Goal: Task Accomplishment & Management: Use online tool/utility

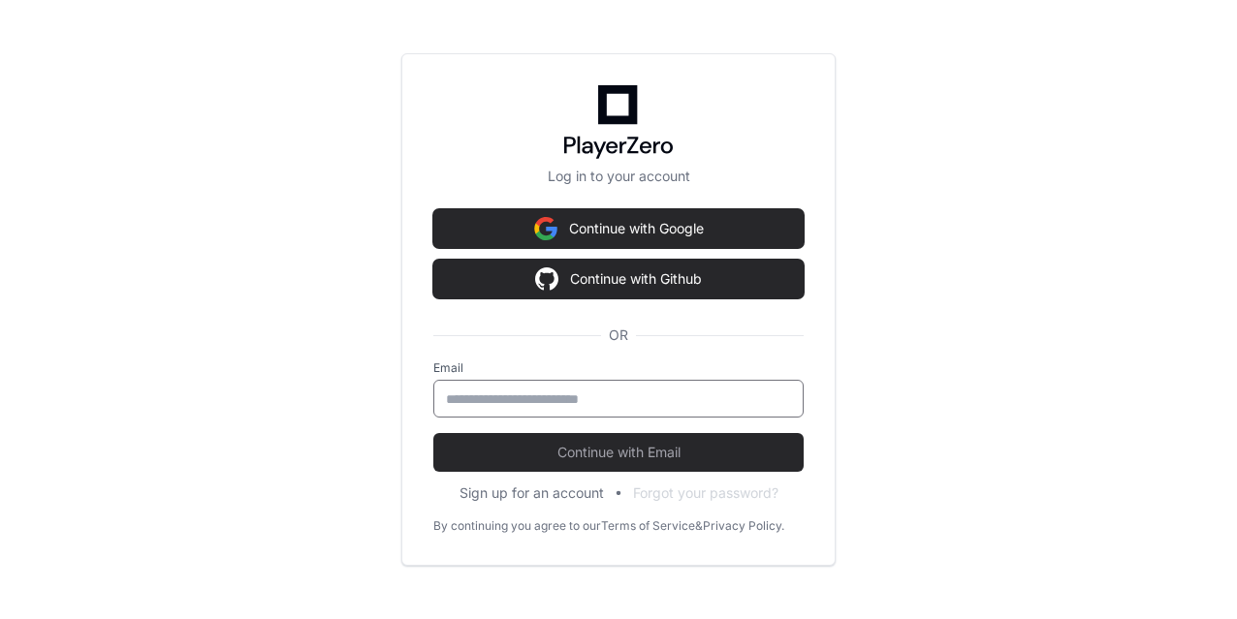
click at [592, 394] on input "email" at bounding box center [618, 399] width 345 height 19
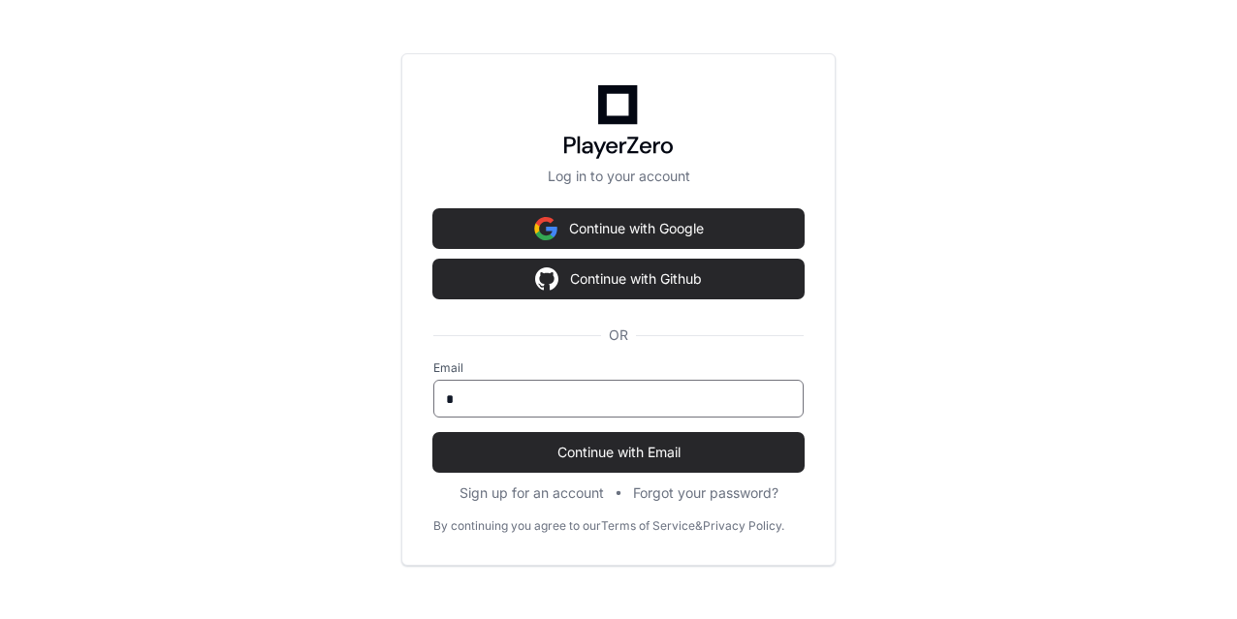
click at [582, 401] on input "*" at bounding box center [618, 399] width 345 height 19
click at [563, 398] on input "*" at bounding box center [618, 399] width 345 height 19
type input "**********"
click at [433, 433] on button "Continue with Email" at bounding box center [618, 452] width 370 height 39
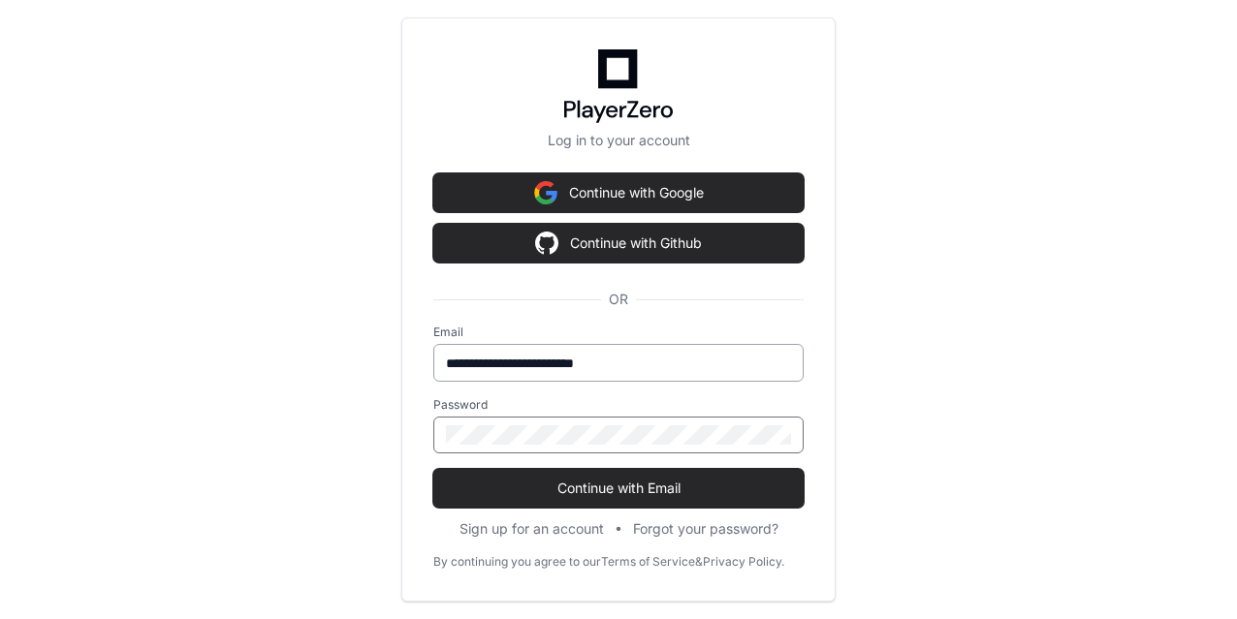
click at [433, 469] on button "Continue with Email" at bounding box center [618, 488] width 370 height 39
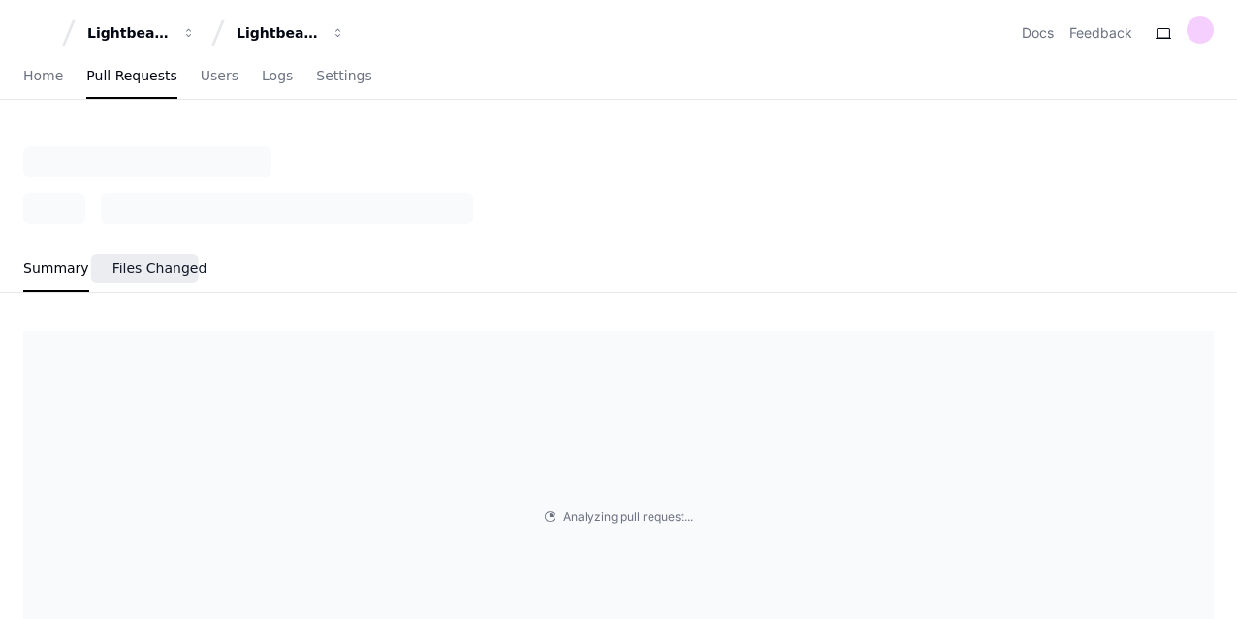
click at [143, 267] on span "Files Changed" at bounding box center [159, 269] width 95 height 12
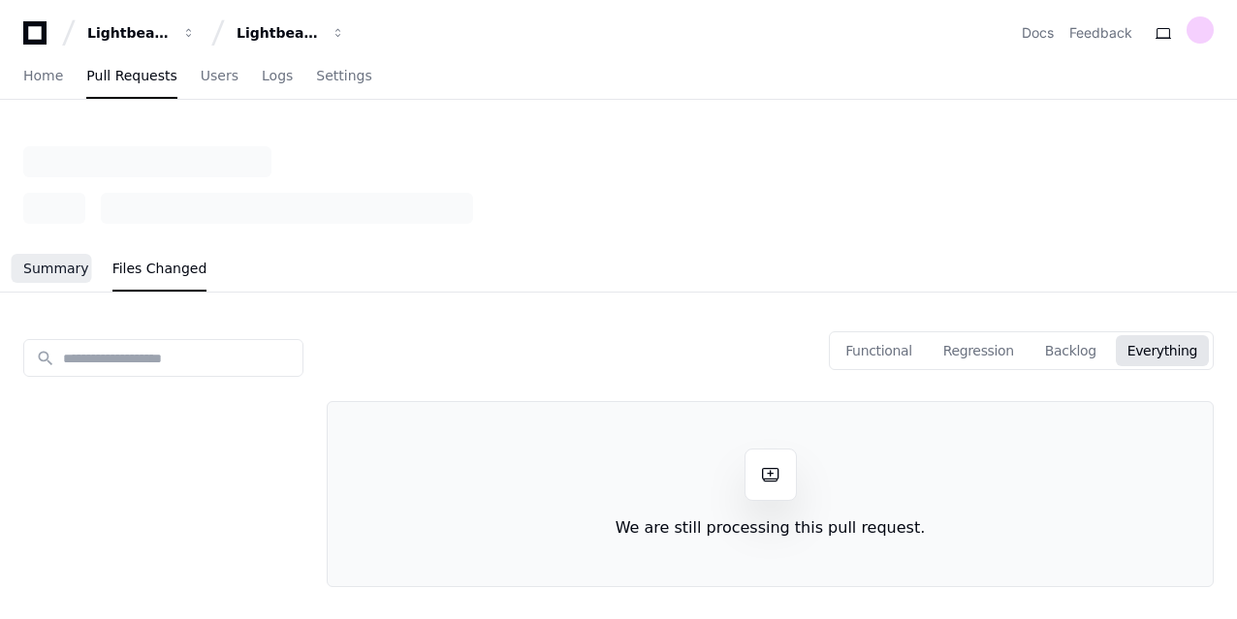
click at [46, 265] on span "Summary" at bounding box center [56, 269] width 66 height 12
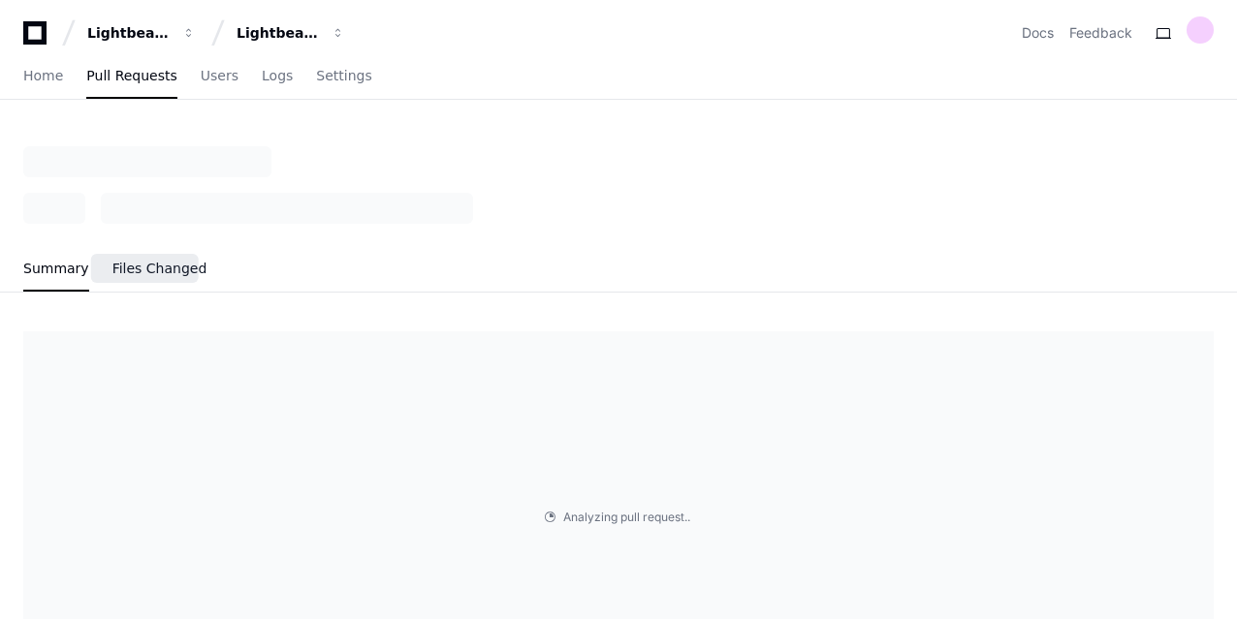
click at [117, 266] on span "Files Changed" at bounding box center [159, 269] width 95 height 12
